Goal: Information Seeking & Learning: Learn about a topic

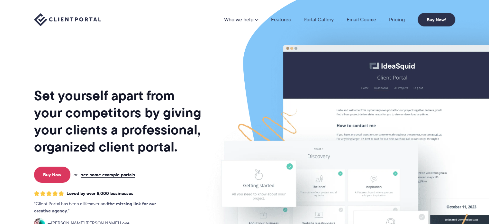
click at [400, 23] on nav "Who we help Who we help View pricing Agencies See how Client Portal can help gi…" at bounding box center [339, 20] width 231 height 14
click at [396, 18] on link "Pricing" at bounding box center [397, 19] width 16 height 5
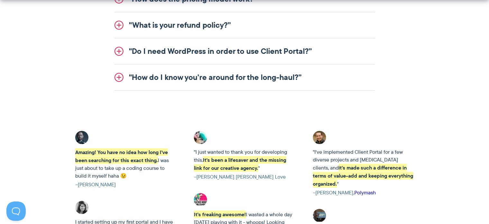
scroll to position [961, 0]
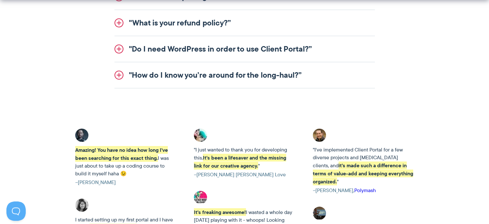
click at [116, 49] on link ""Do I need WordPress in order to use Client Portal?”" at bounding box center [245, 49] width 261 height 26
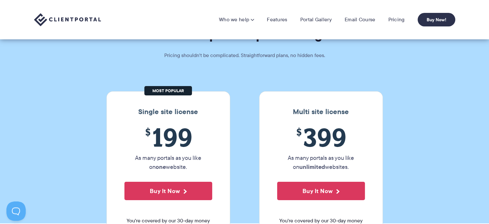
scroll to position [0, 0]
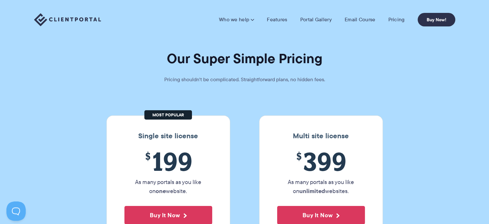
click at [278, 20] on link "Features" at bounding box center [277, 19] width 20 height 6
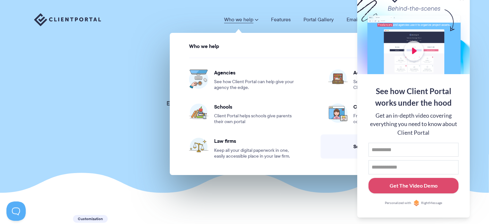
click at [222, 77] on div "Agencies See how Client Portal can help give your agency the edge." at bounding box center [255, 79] width 83 height 21
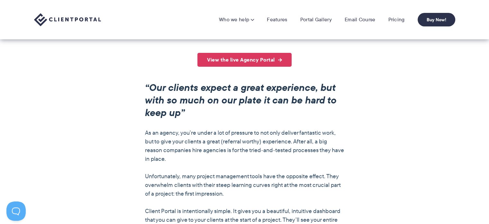
scroll to position [450, 0]
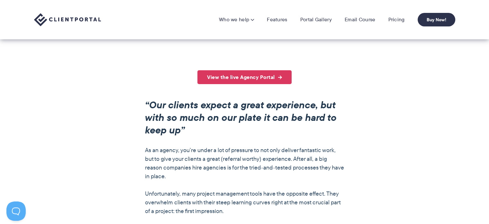
click at [263, 79] on link "View the live Agency Portal" at bounding box center [245, 77] width 94 height 14
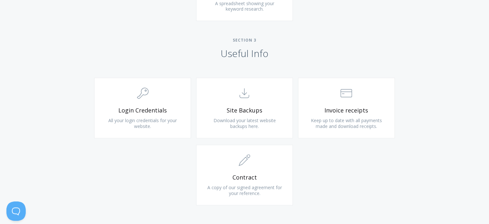
scroll to position [579, 0]
click at [353, 118] on span "Keep up to date with all payments made and download receipts." at bounding box center [346, 122] width 71 height 12
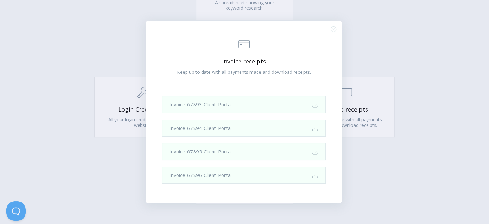
click at [334, 29] on icon ".st0{fill:none;stroke:#000000;stroke-width:2;stroke-miterlimit:10;} Close" at bounding box center [333, 28] width 5 height 5
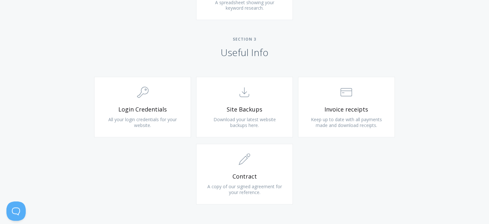
click at [237, 166] on span ".st0{fill:none;stroke:#000000;stroke-width:2;stroke-miterlimit:10;} 1. General" at bounding box center [244, 160] width 77 height 20
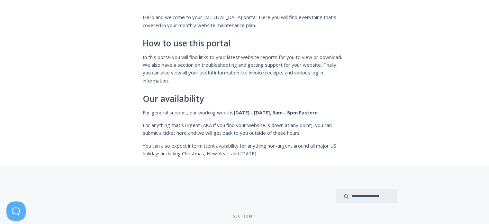
scroll to position [0, 0]
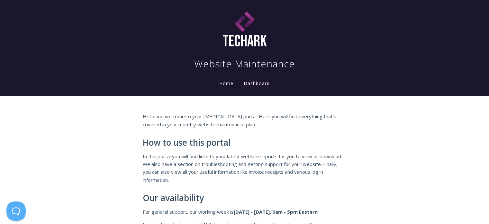
click at [221, 85] on link "Home" at bounding box center [226, 83] width 17 height 6
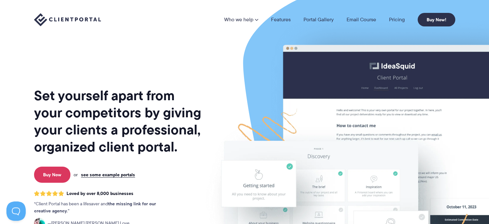
click at [321, 17] on link "Portal Gallery" at bounding box center [319, 19] width 30 height 5
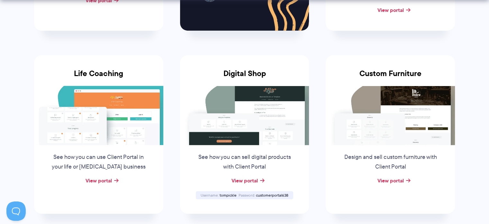
scroll to position [457, 0]
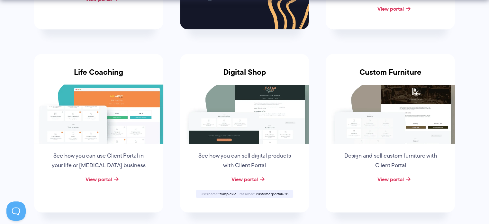
click at [241, 179] on link "View portal" at bounding box center [244, 179] width 26 height 8
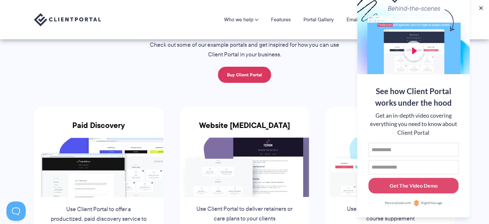
scroll to position [2, 0]
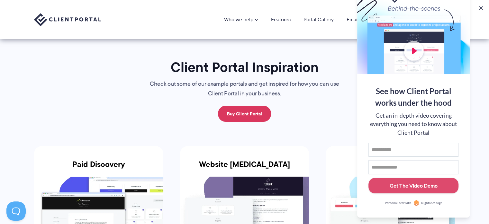
click at [481, 8] on button at bounding box center [481, 8] width 6 height 6
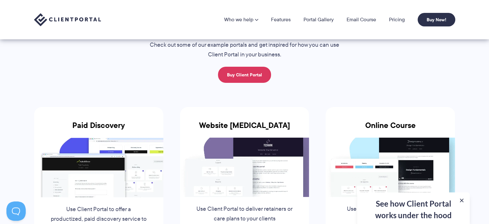
scroll to position [39, 0]
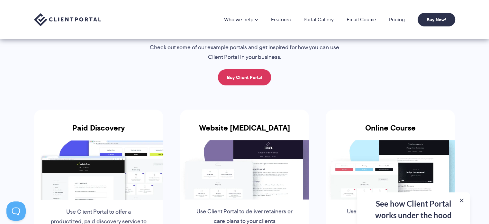
click at [358, 20] on link "Email Course" at bounding box center [362, 19] width 30 height 5
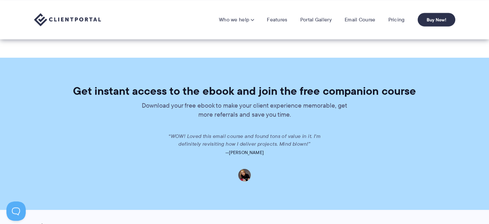
scroll to position [1188, 0]
